Goal: Information Seeking & Learning: Learn about a topic

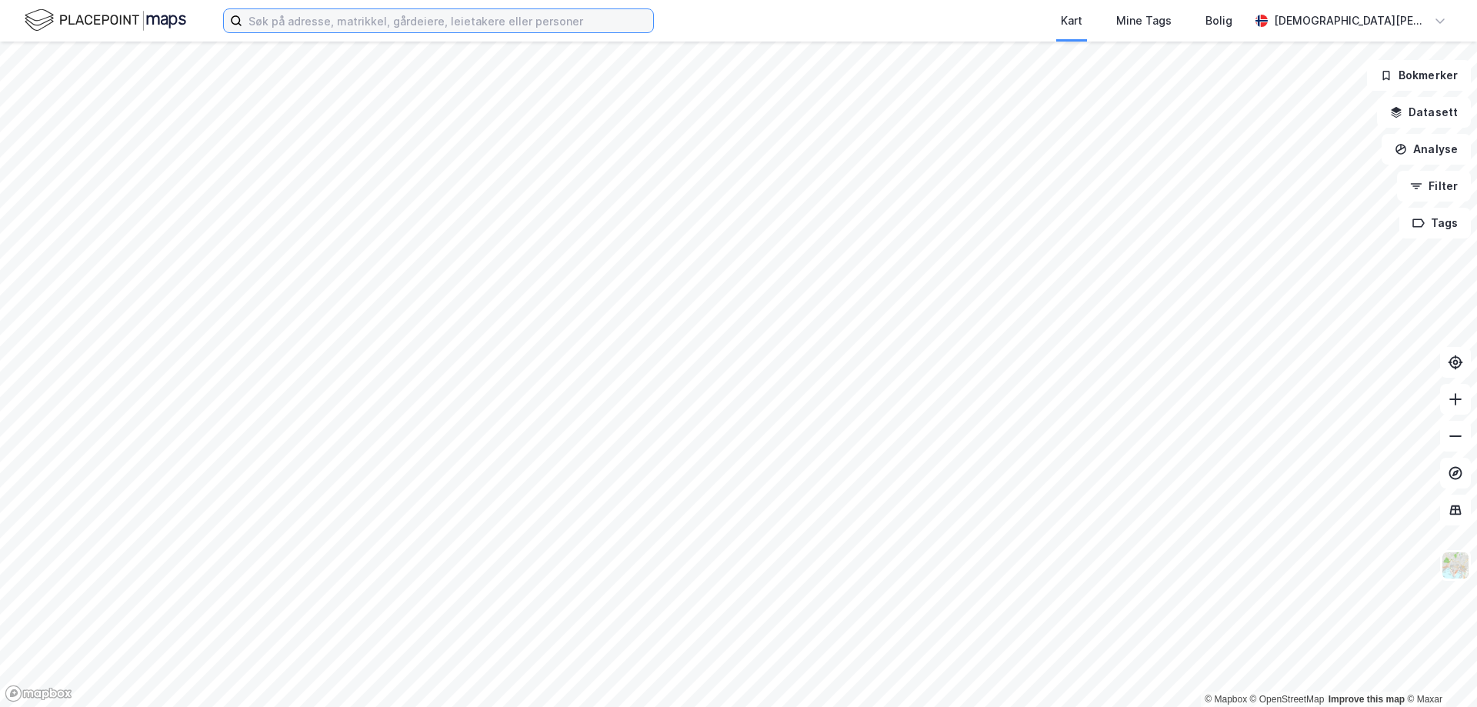
click at [315, 24] on input at bounding box center [447, 20] width 411 height 23
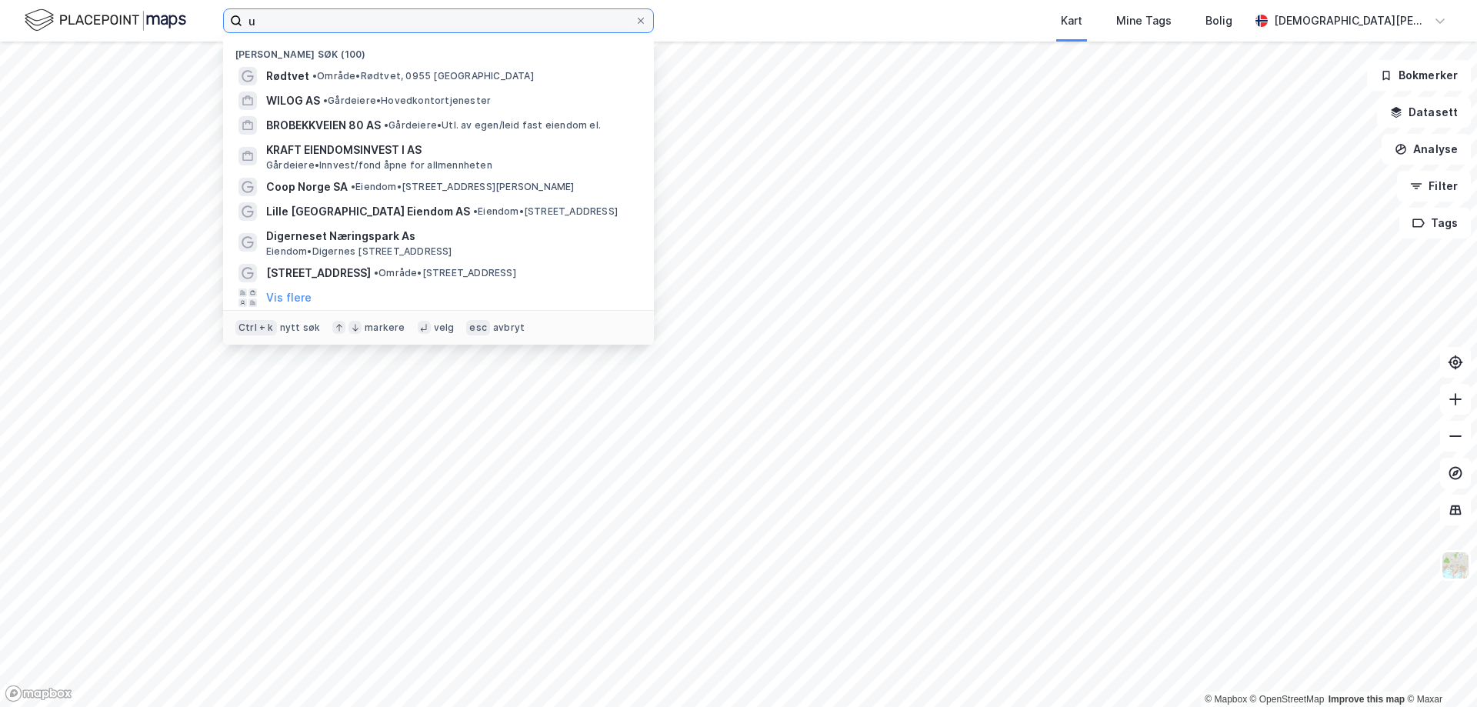
type input "u"
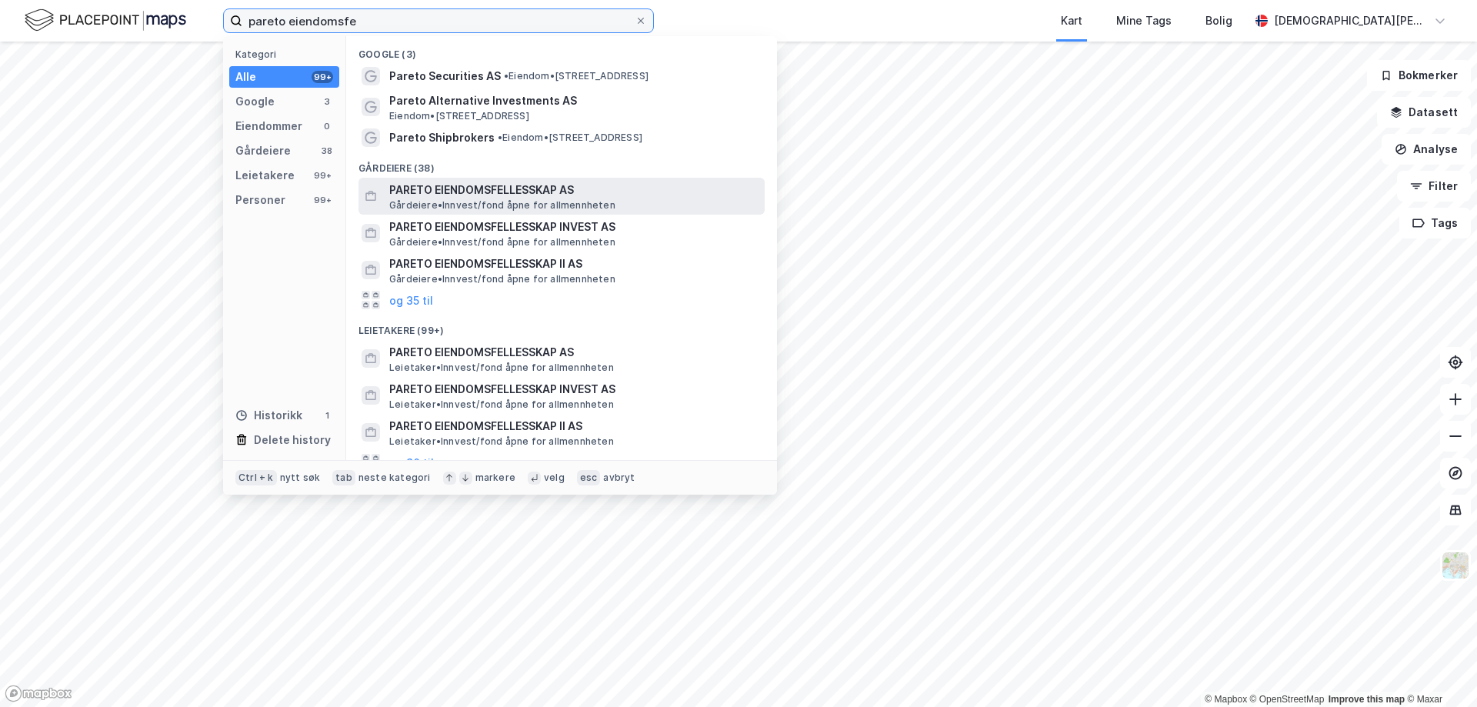
type input "pareto eiendomsfe"
click at [524, 192] on span "PARETO EIENDOMSFELLESSKAP AS" at bounding box center [573, 190] width 369 height 18
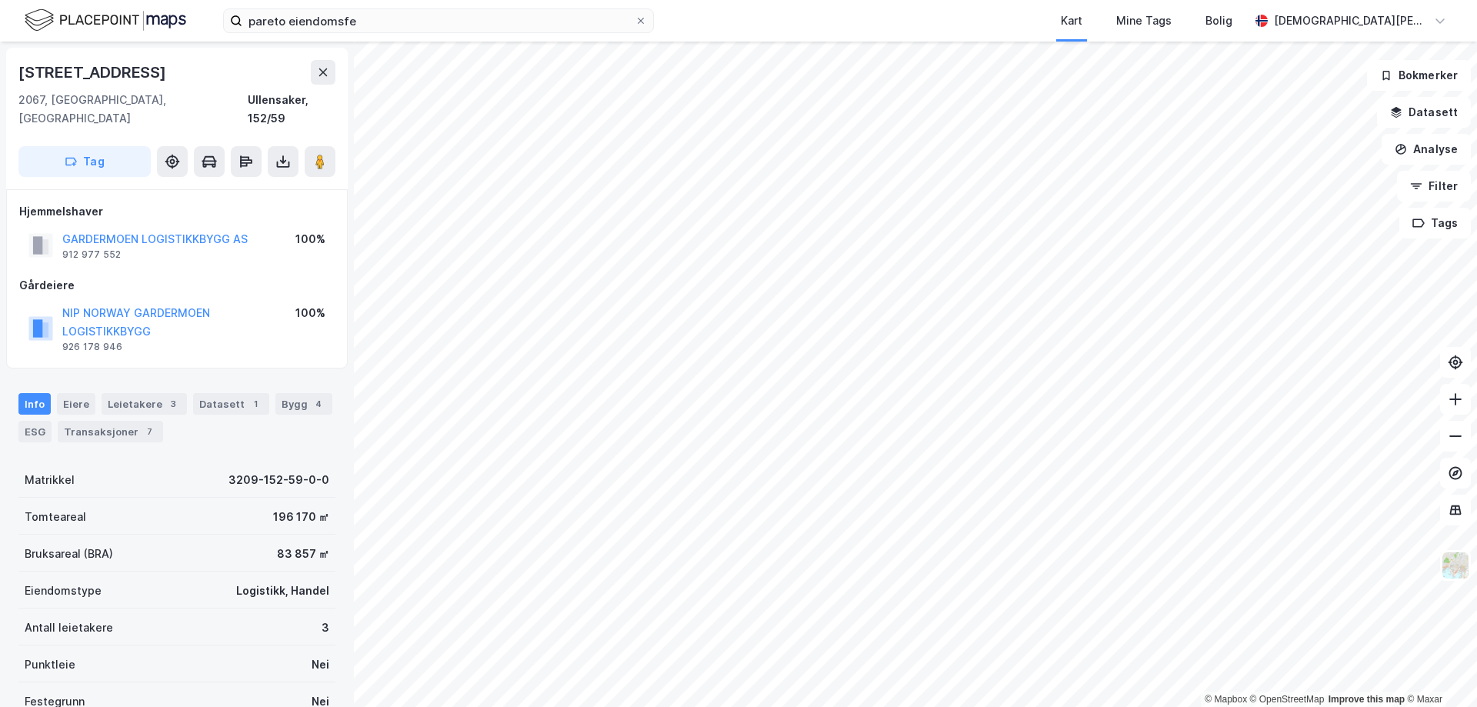
click at [122, 305] on div "NIP NORWAY GARDERMOEN LOGISTIKKBYGG" at bounding box center [178, 322] width 233 height 37
click at [0, 0] on button "NIP NORWAY GARDERMOEN LOGISTIKKBYGG" at bounding box center [0, 0] width 0 height 0
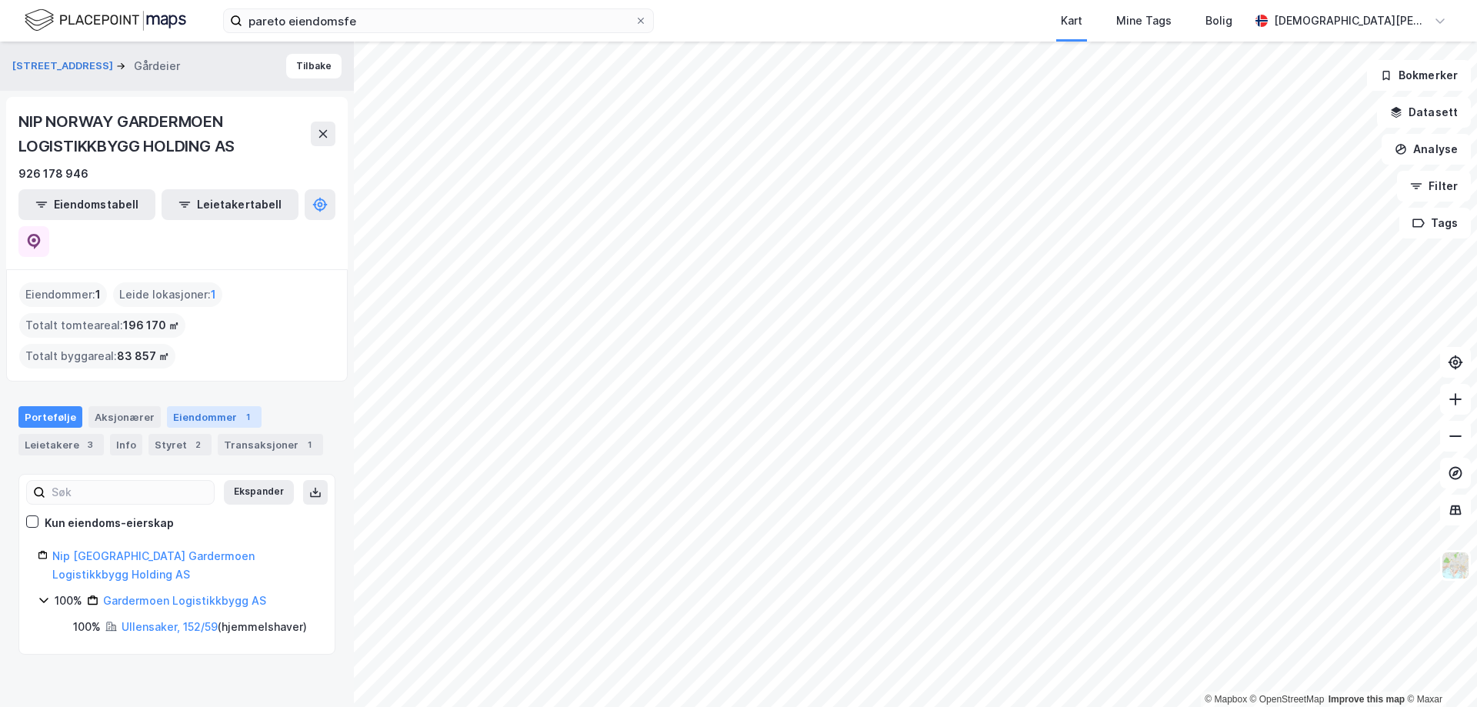
click at [192, 406] on div "Eiendommer 1" at bounding box center [214, 417] width 95 height 22
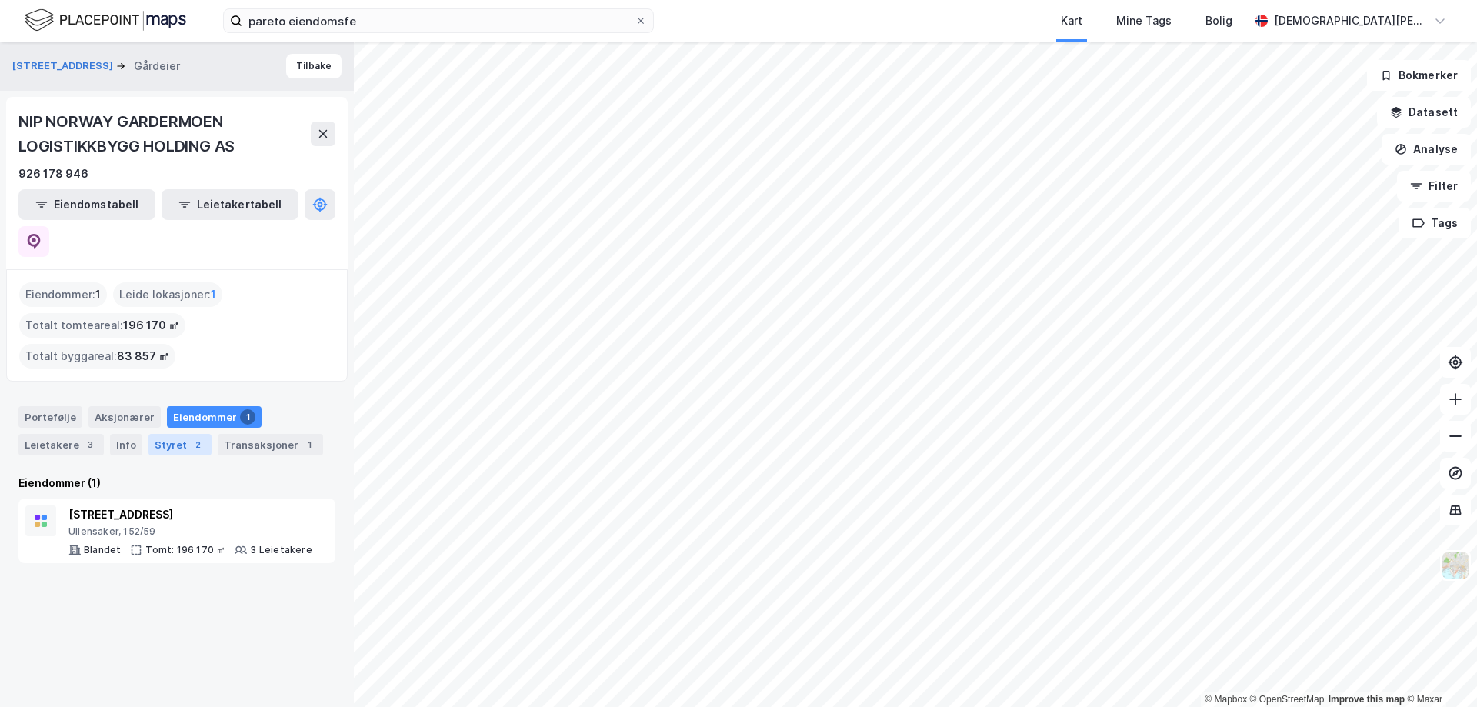
drag, startPoint x: 161, startPoint y: 410, endPoint x: 193, endPoint y: 411, distance: 32.3
click at [161, 434] on div "Styret 2" at bounding box center [179, 445] width 63 height 22
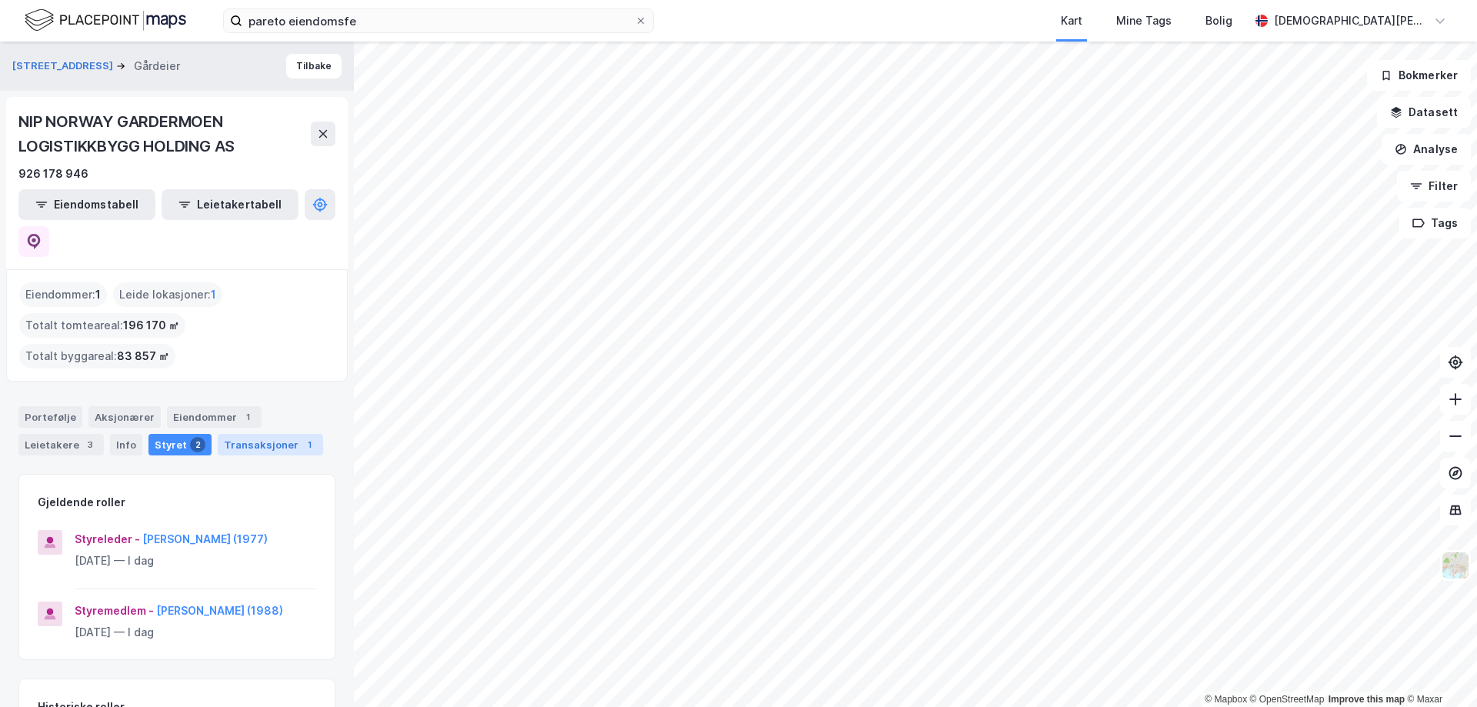
click at [242, 434] on div "Transaksjoner 1" at bounding box center [270, 445] width 105 height 22
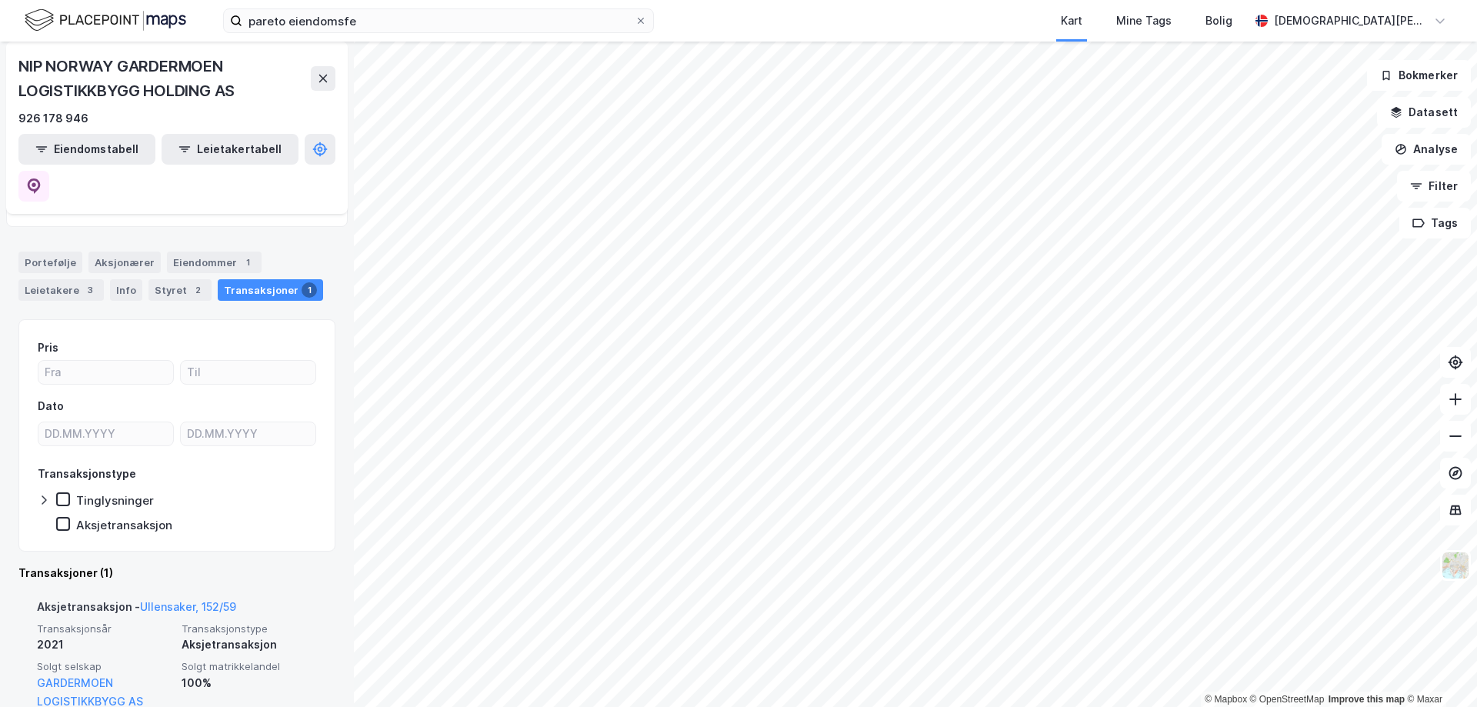
scroll to position [48, 0]
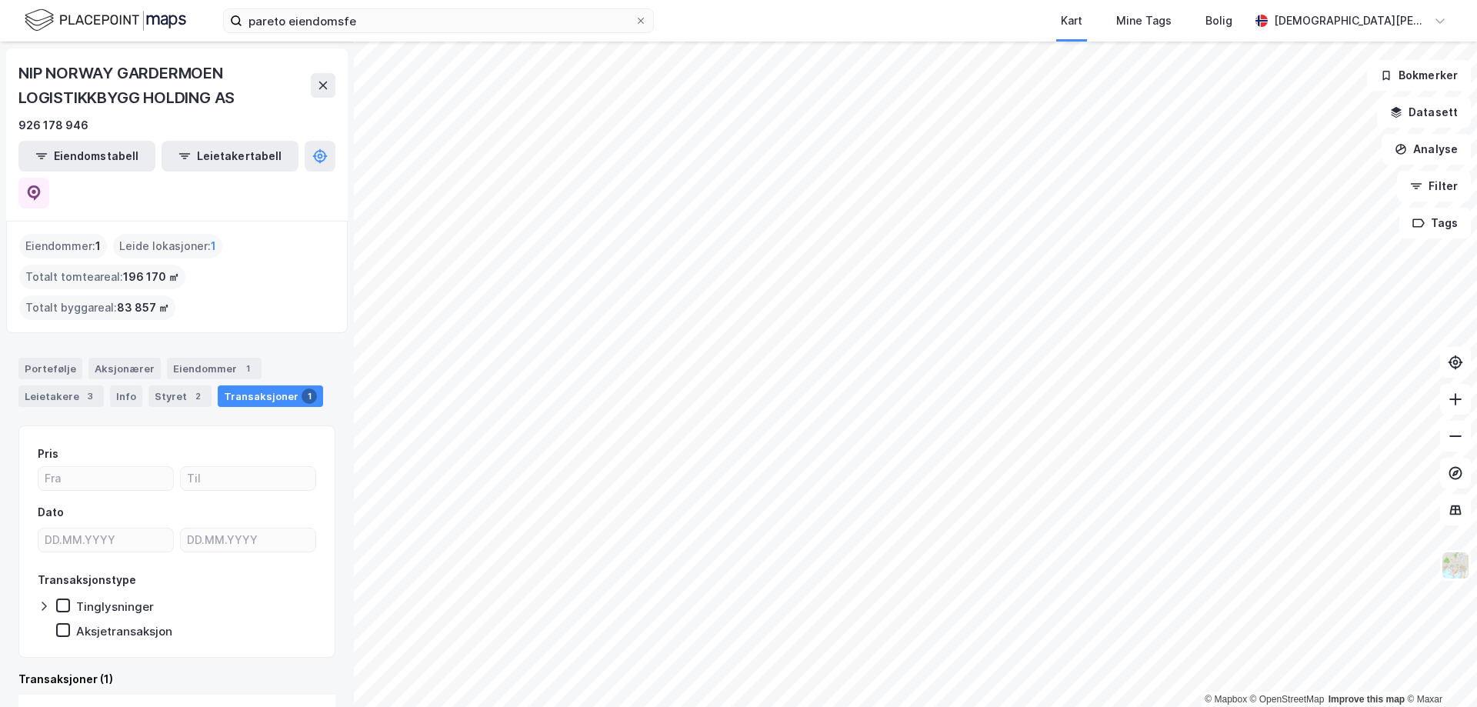
click at [75, 358] on div "Portefølje Aksjonærer Eiendommer 1 Leietakere 3 Info Styret 2 Transaksjoner 1" at bounding box center [176, 382] width 317 height 49
click at [73, 385] on div "Leietakere 3" at bounding box center [60, 396] width 85 height 22
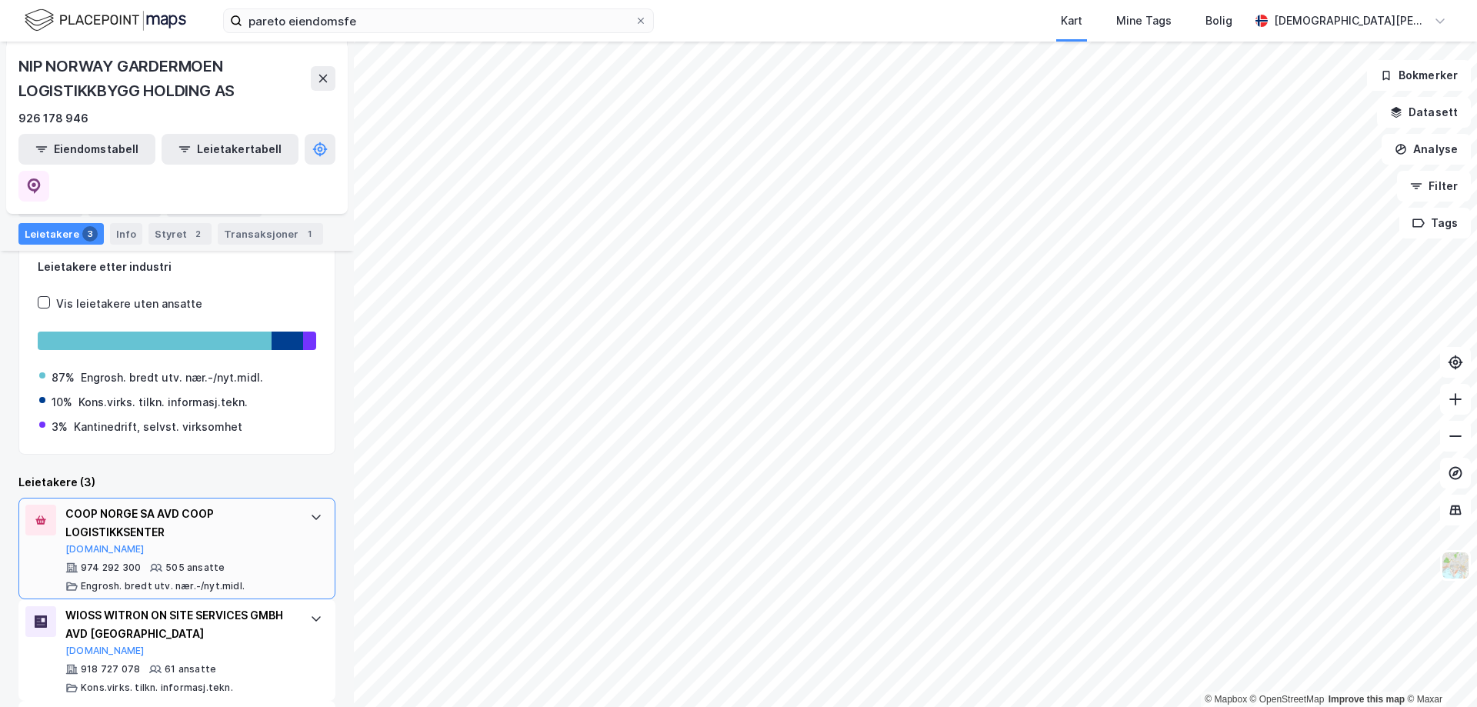
scroll to position [158, 0]
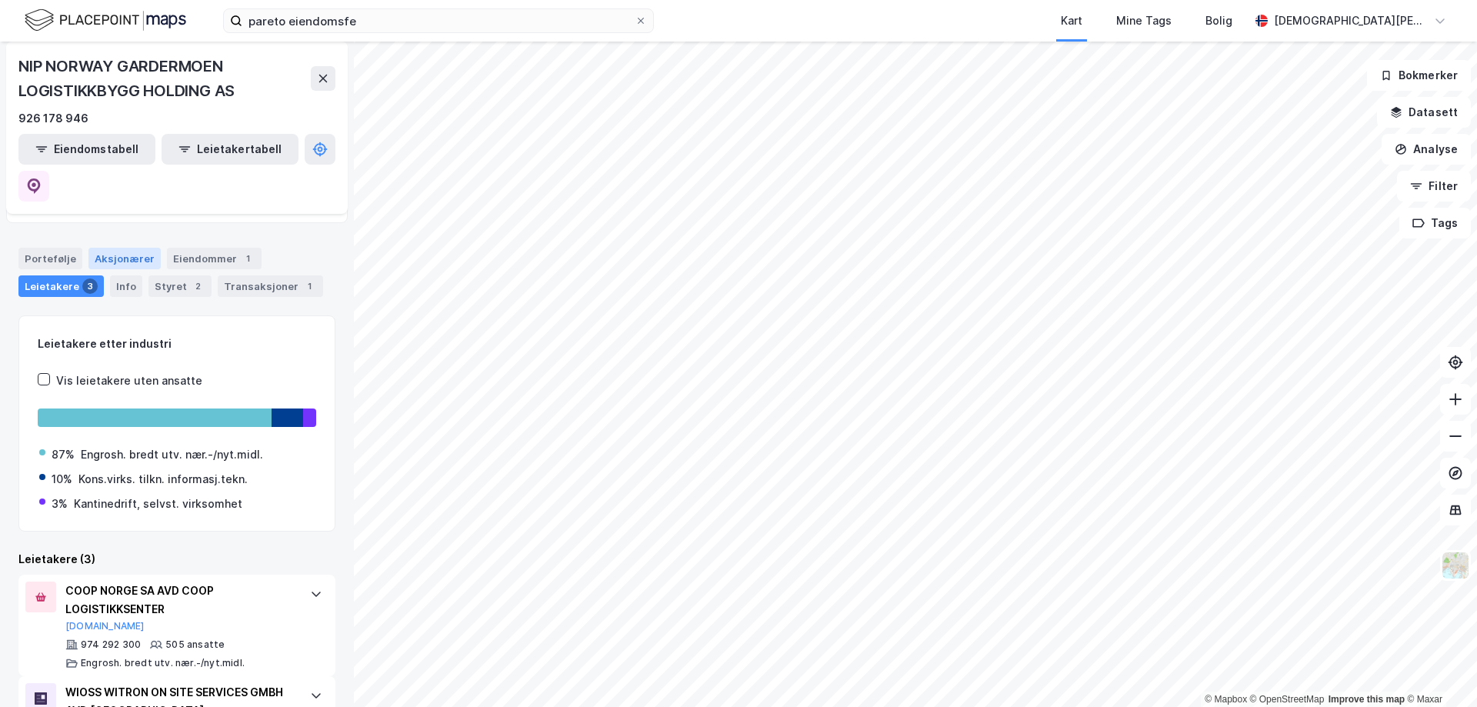
click at [142, 248] on div "Aksjonærer" at bounding box center [124, 259] width 72 height 22
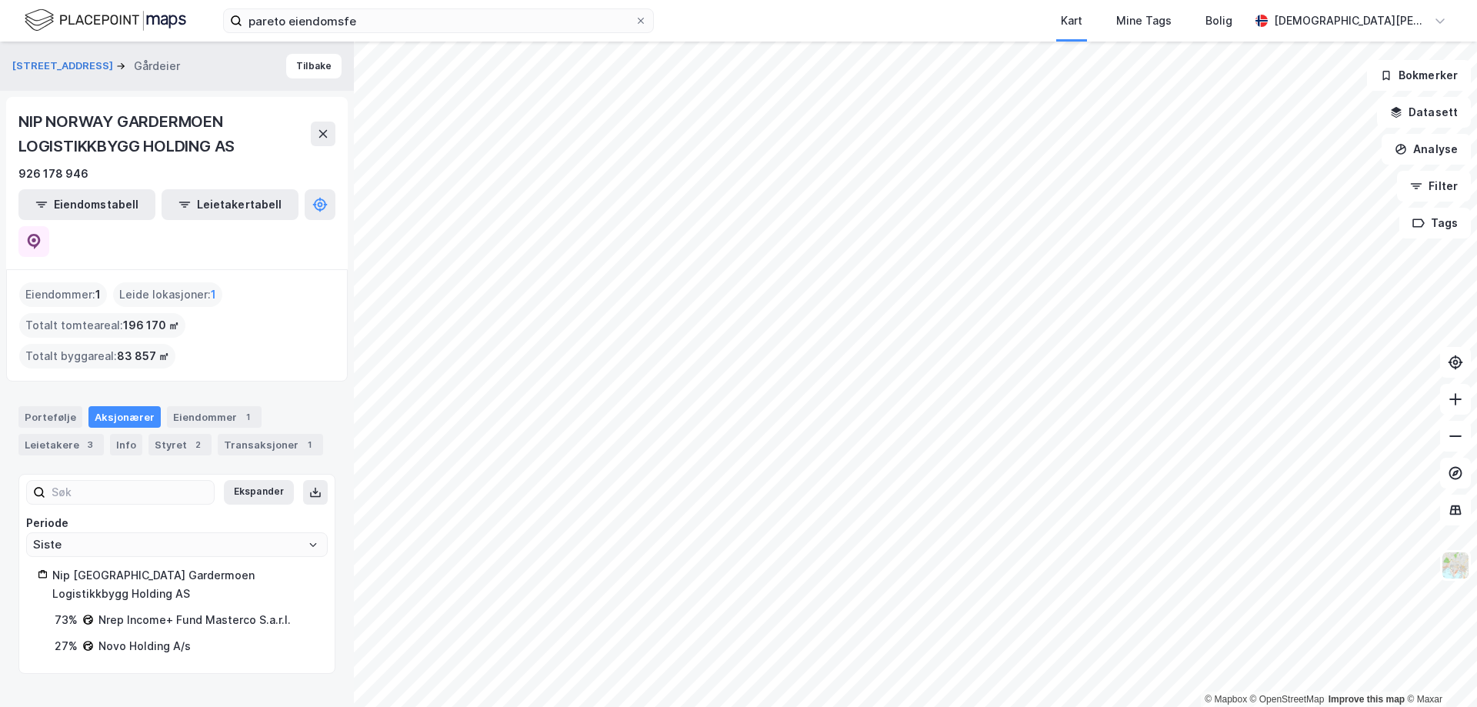
click at [160, 637] on div "Novo Holding A/s" at bounding box center [144, 646] width 92 height 18
click at [172, 611] on div "Nrep Income+ Fund Masterco S.a.r.l." at bounding box center [194, 620] width 192 height 18
click at [152, 637] on div "Novo Holding A/s" at bounding box center [144, 646] width 92 height 18
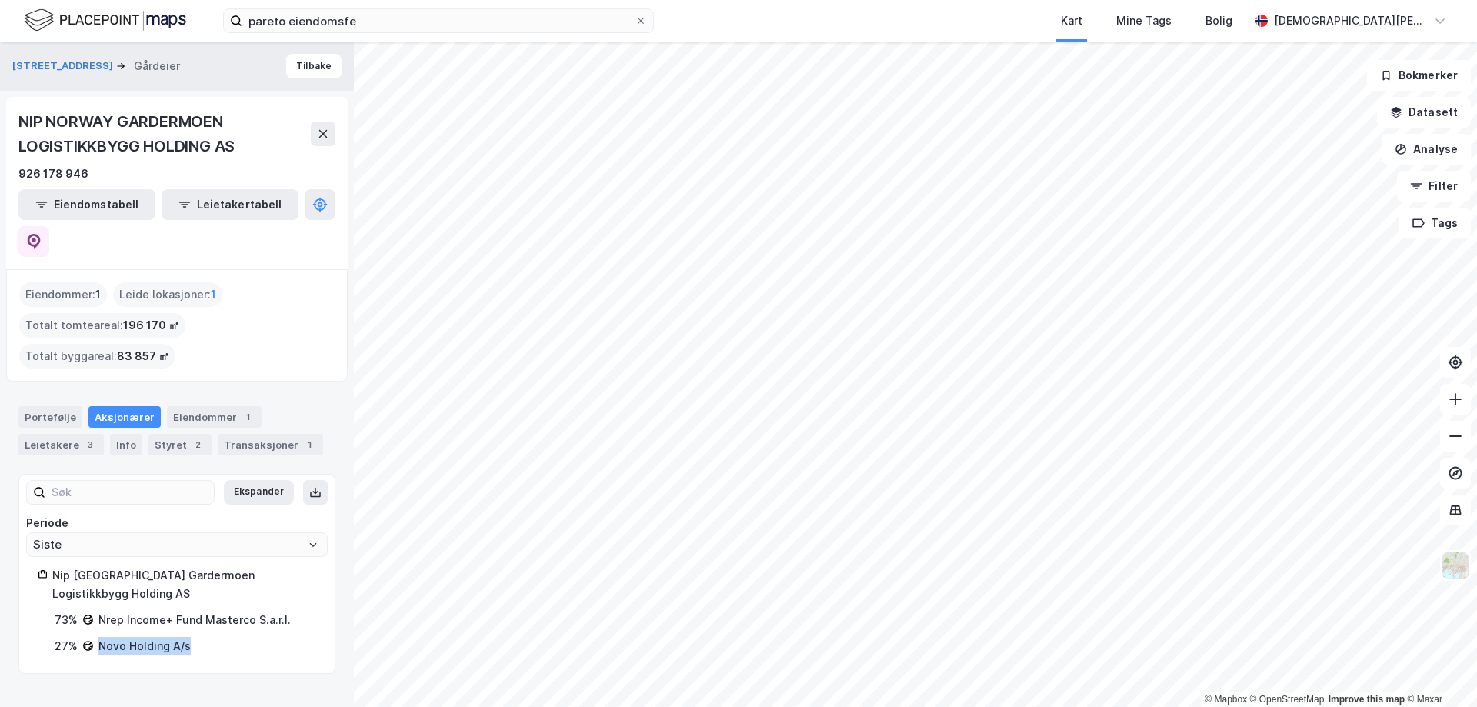
click at [152, 637] on div "Novo Holding A/s" at bounding box center [144, 646] width 92 height 18
click at [186, 637] on div "Novo Holding A/s" at bounding box center [144, 646] width 92 height 18
click at [164, 637] on div "Novo Holding A/s" at bounding box center [144, 646] width 92 height 18
click at [220, 611] on div "73% Nrep Income+ Fund Masterco S.a.r.l. 27% Novo Holding A/s" at bounding box center [177, 633] width 278 height 45
click at [214, 637] on div "27% Novo Holding A/s" at bounding box center [186, 646] width 262 height 18
